Goal: Information Seeking & Learning: Learn about a topic

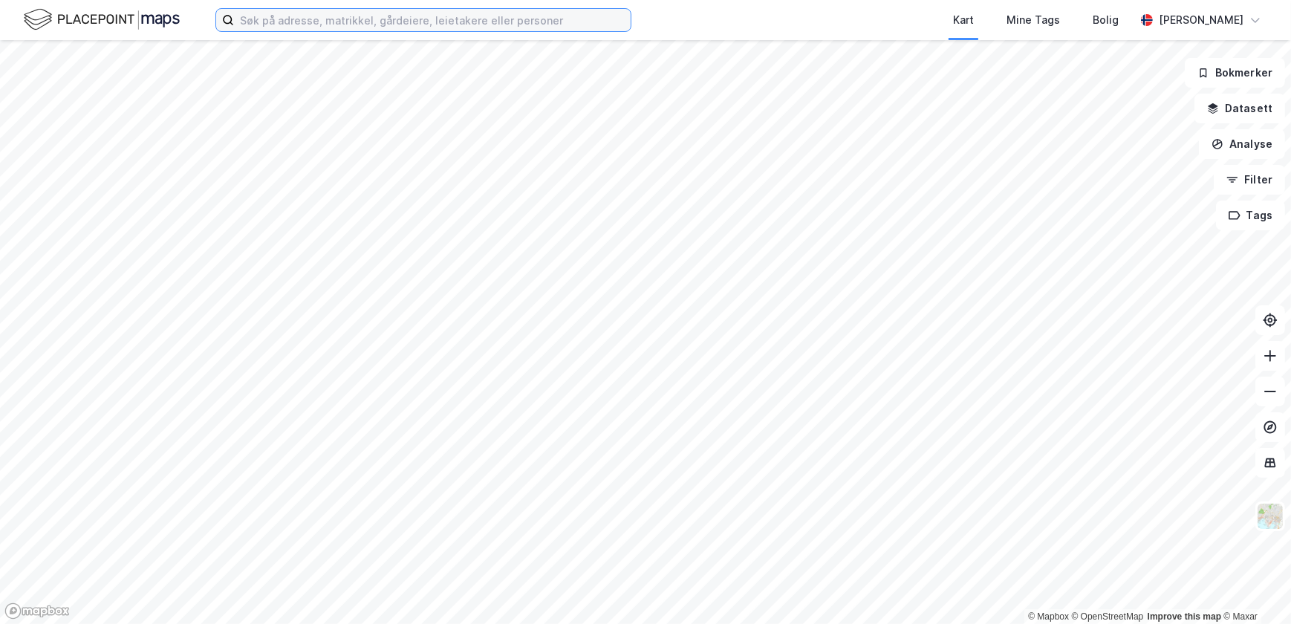
click at [323, 21] on input at bounding box center [432, 20] width 397 height 22
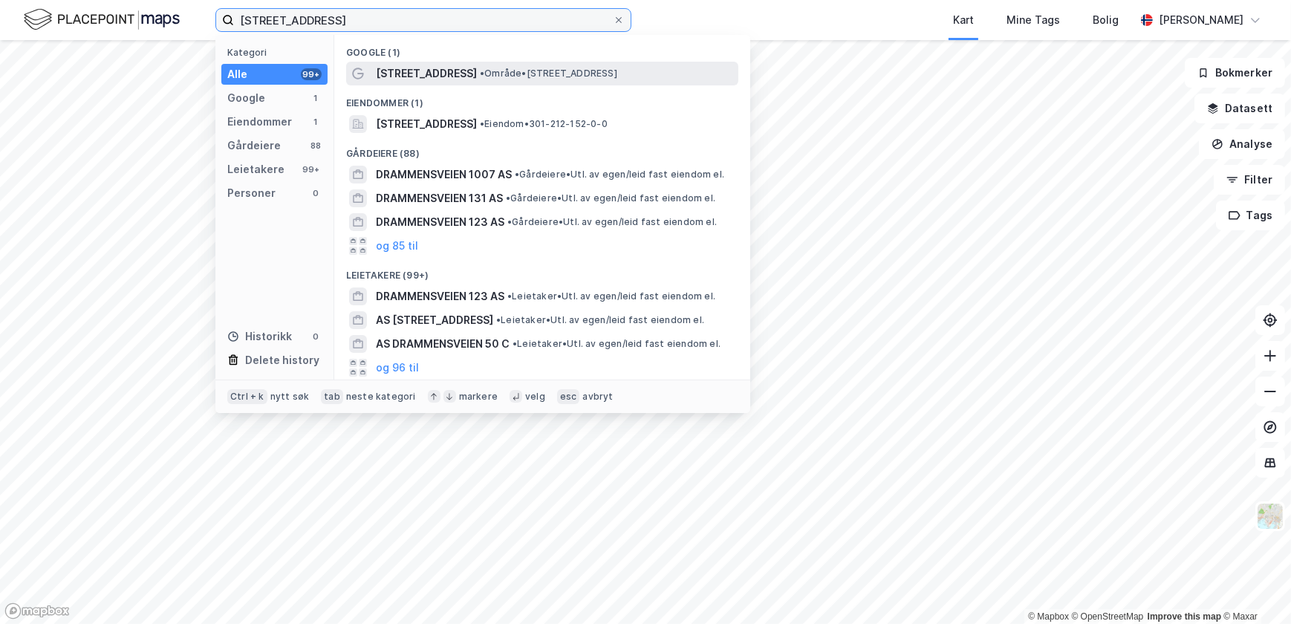
type input "[STREET_ADDRESS]"
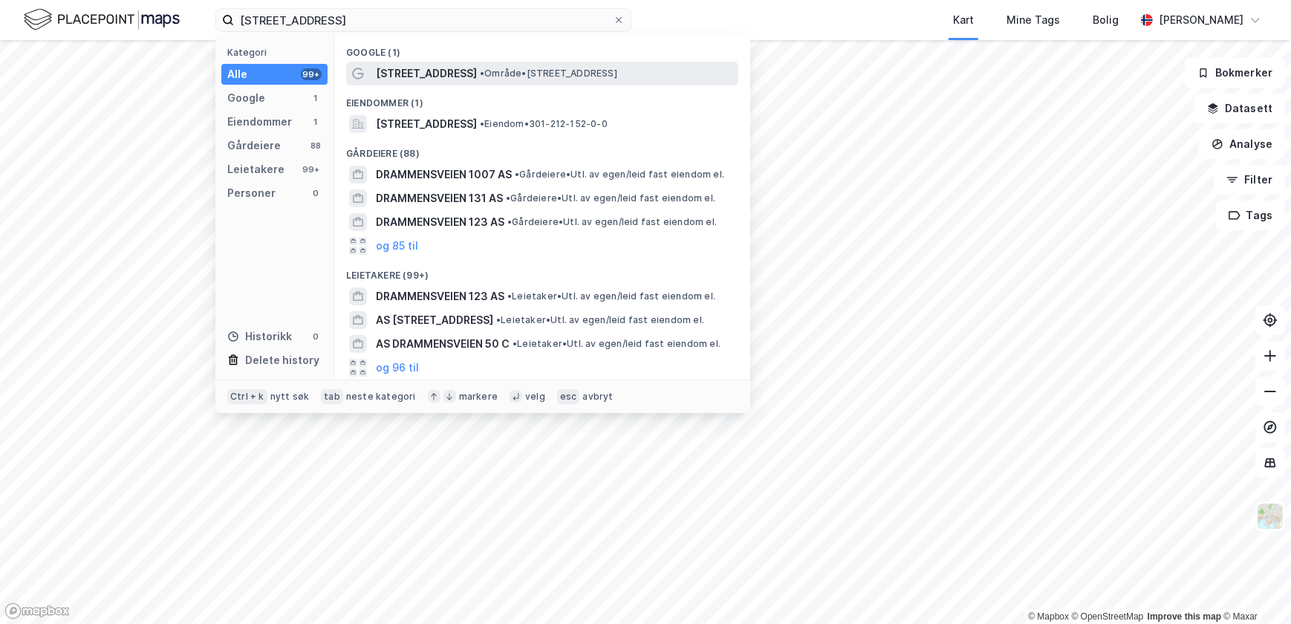
click at [420, 80] on span "[STREET_ADDRESS]" at bounding box center [426, 74] width 101 height 18
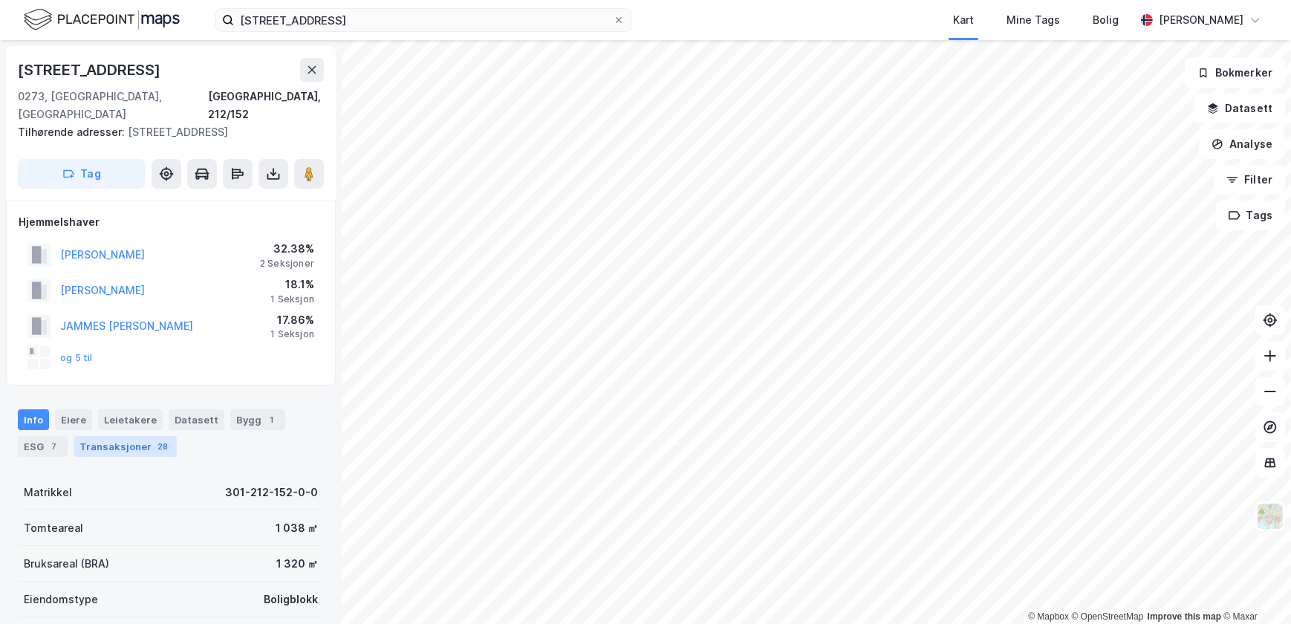
click at [114, 437] on div "Transaksjoner 28" at bounding box center [125, 446] width 103 height 21
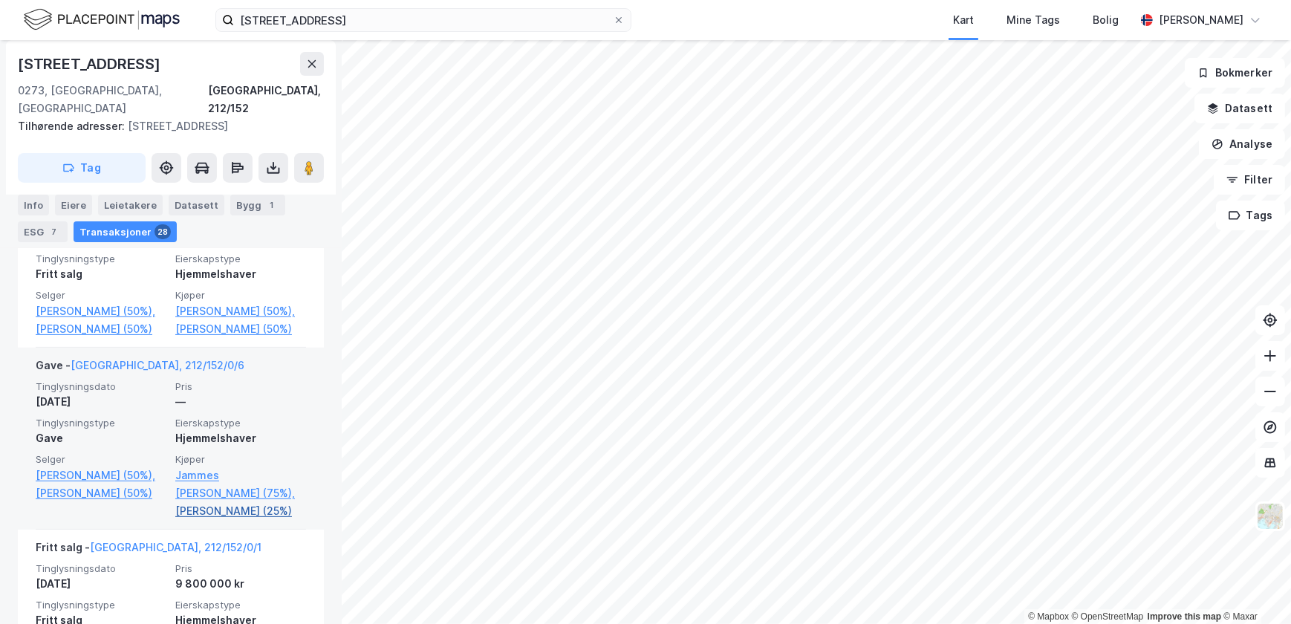
scroll to position [584, 0]
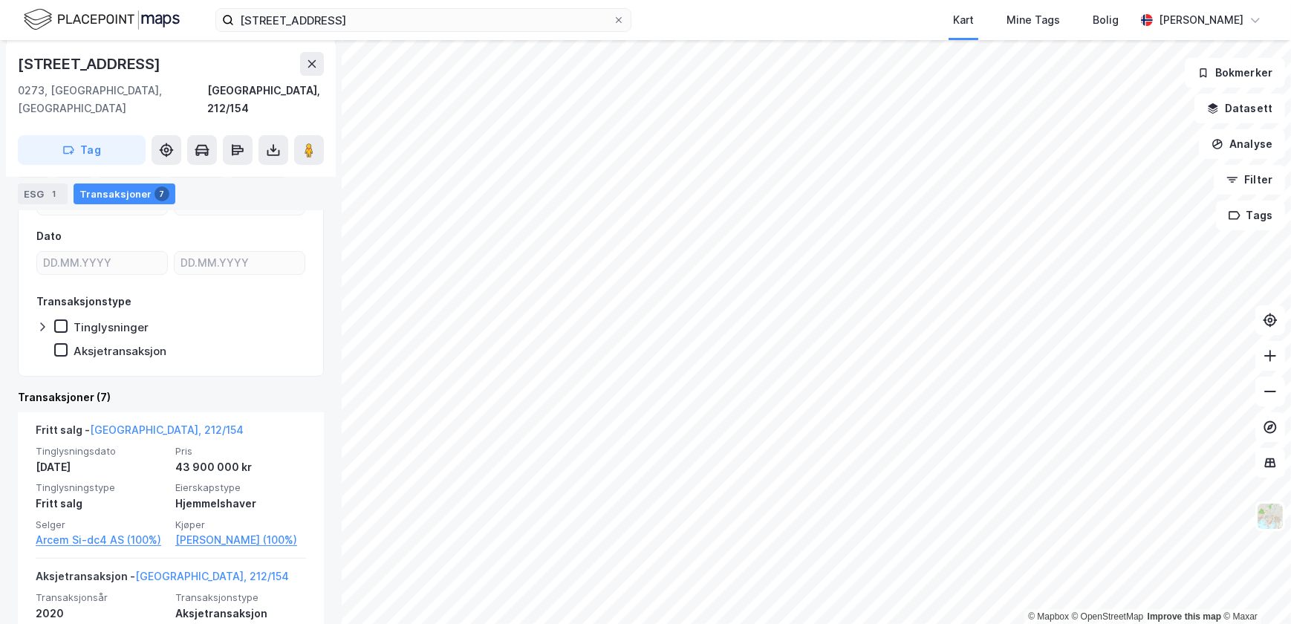
scroll to position [202, 0]
